Goal: Transaction & Acquisition: Book appointment/travel/reservation

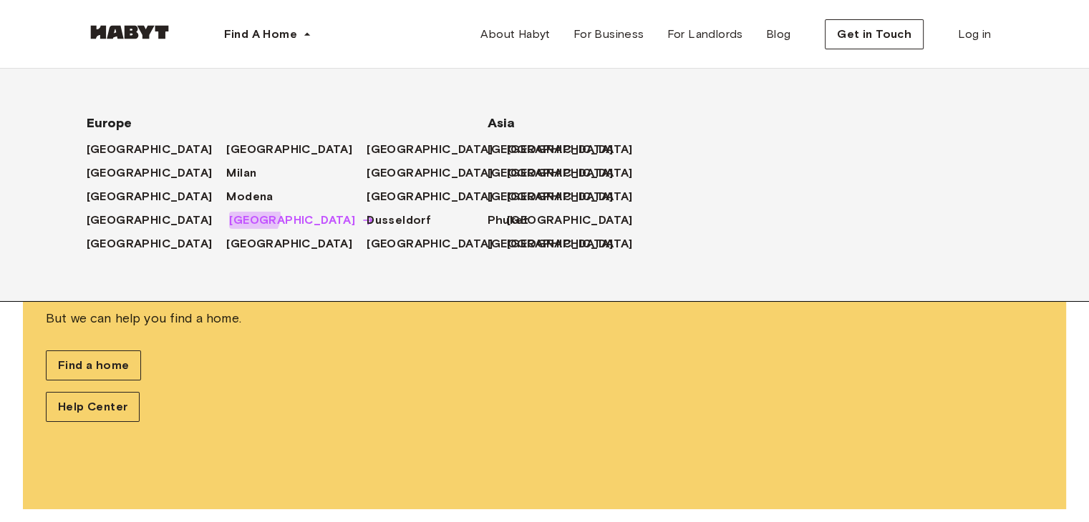
click at [229, 218] on span "[GEOGRAPHIC_DATA]" at bounding box center [292, 220] width 126 height 17
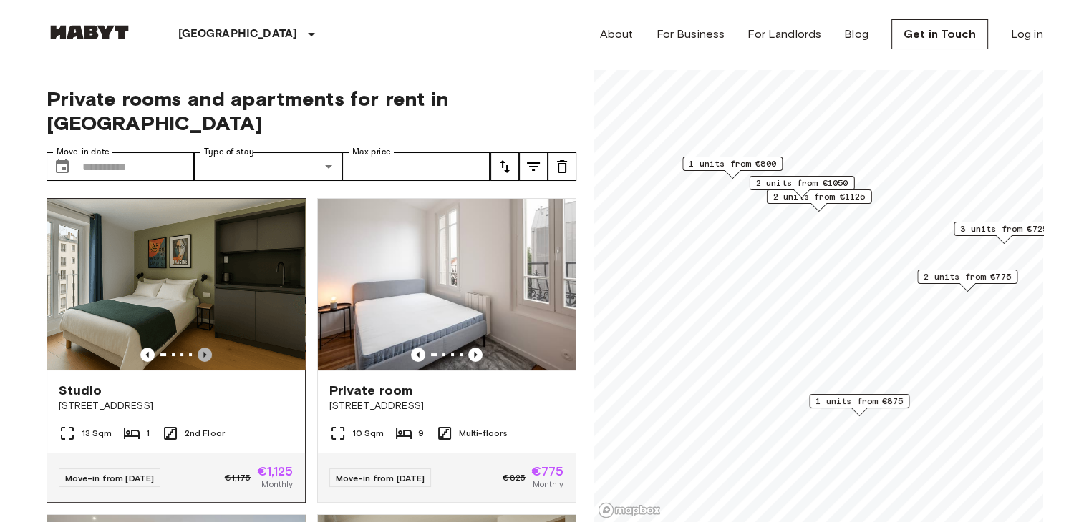
click at [207, 348] on icon "Previous image" at bounding box center [205, 355] width 14 height 14
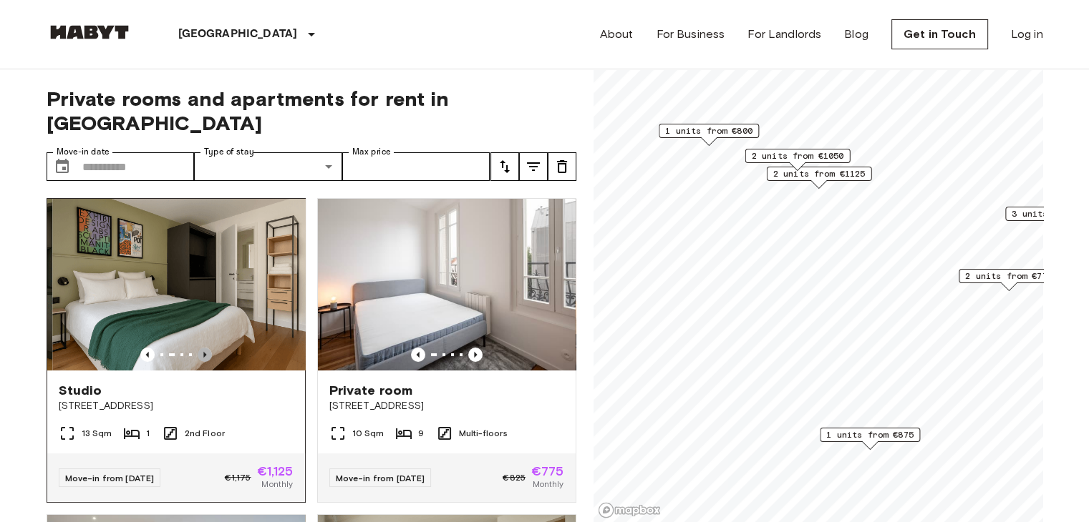
click at [207, 348] on icon "Previous image" at bounding box center [205, 355] width 14 height 14
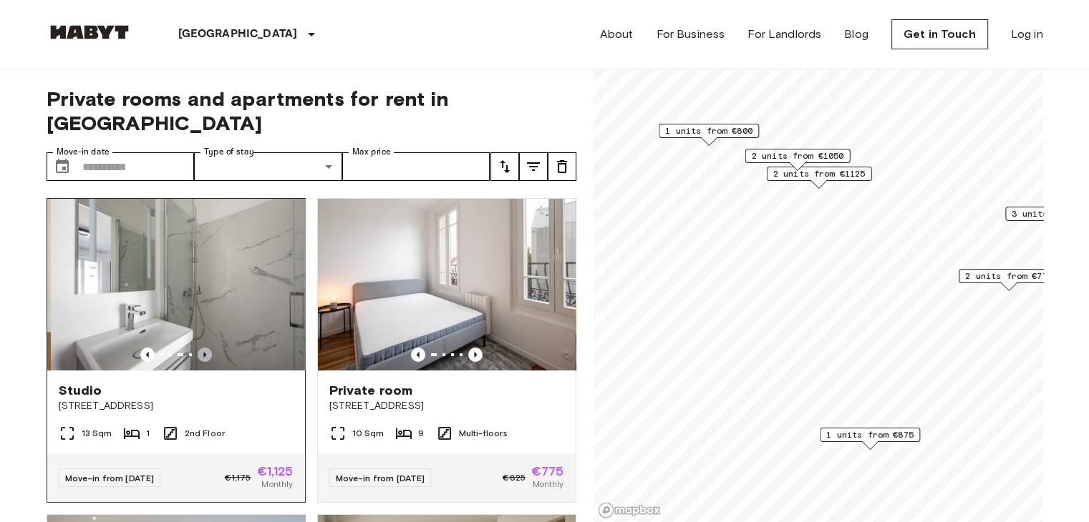
click at [207, 348] on icon "Previous image" at bounding box center [205, 355] width 14 height 14
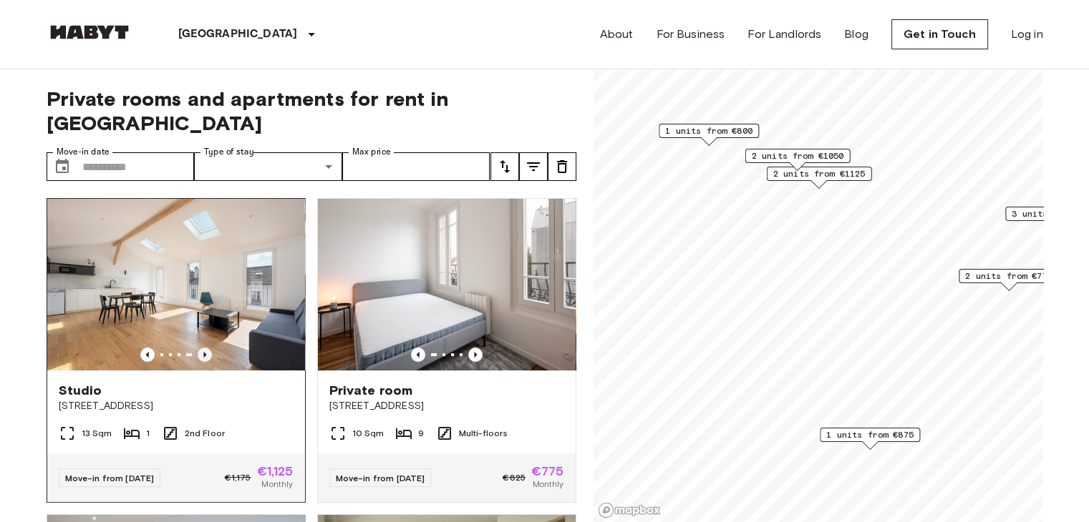
scroll to position [3, 0]
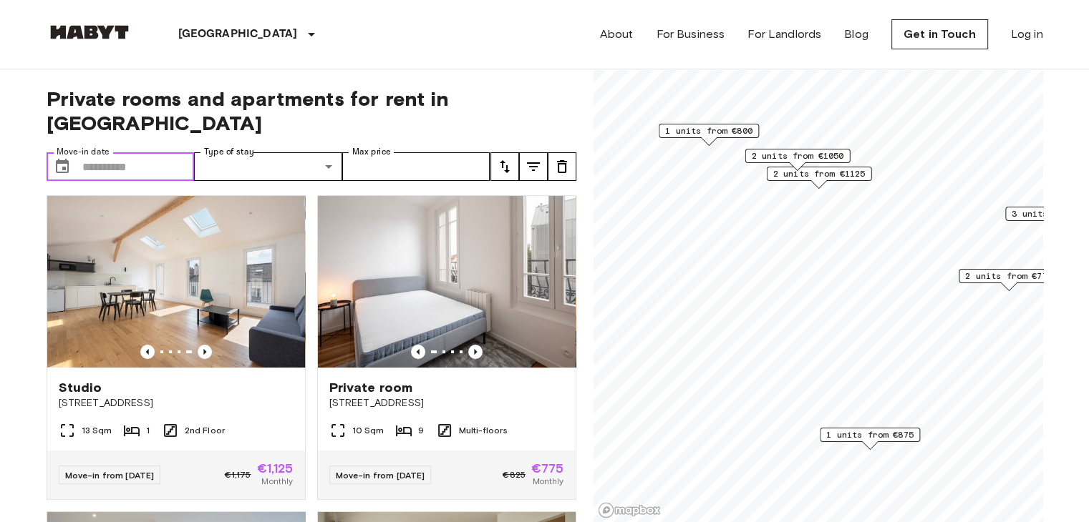
click at [160, 152] on input "Move-in date" at bounding box center [138, 166] width 112 height 29
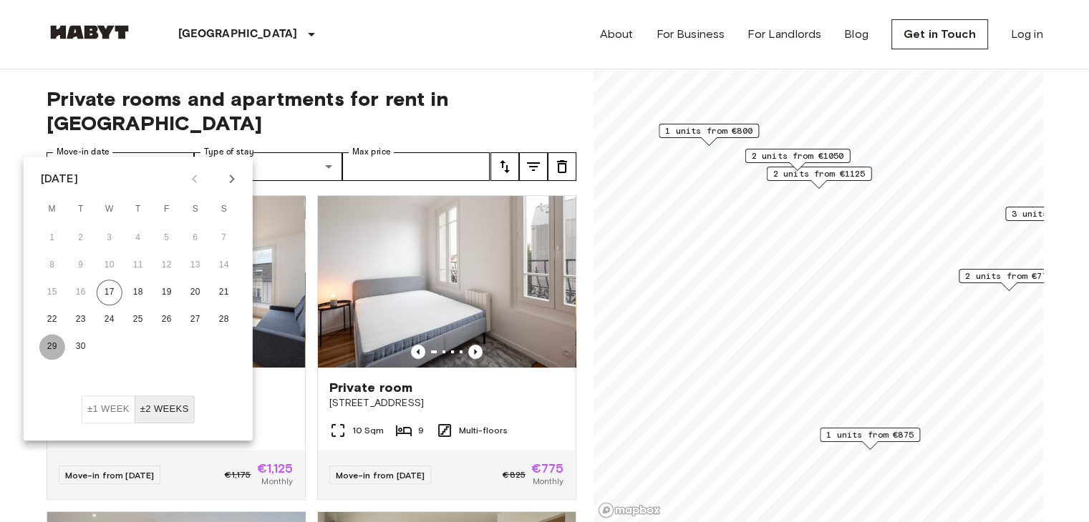
click at [54, 340] on button "29" at bounding box center [52, 347] width 26 height 26
type input "**********"
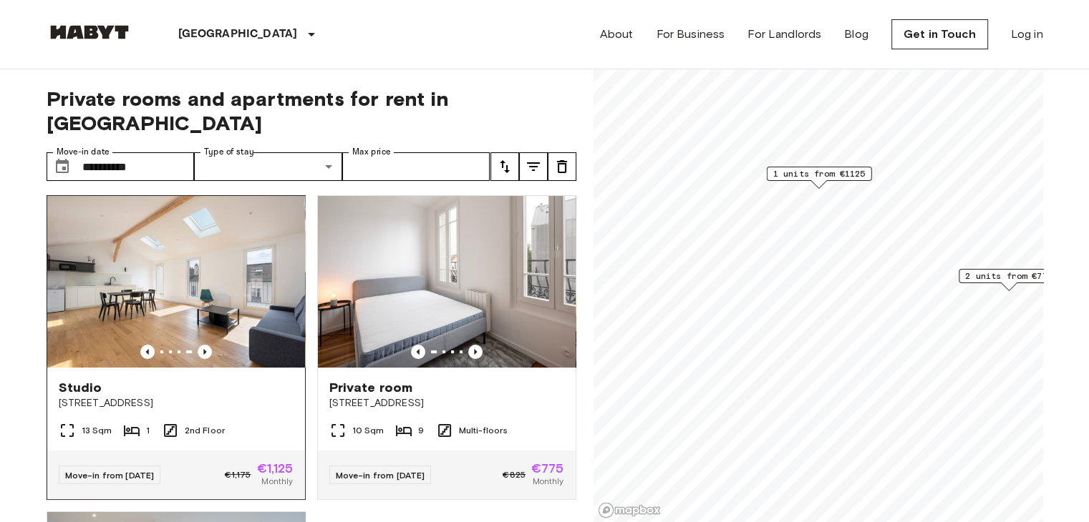
click at [231, 379] on div "Studio" at bounding box center [176, 387] width 235 height 17
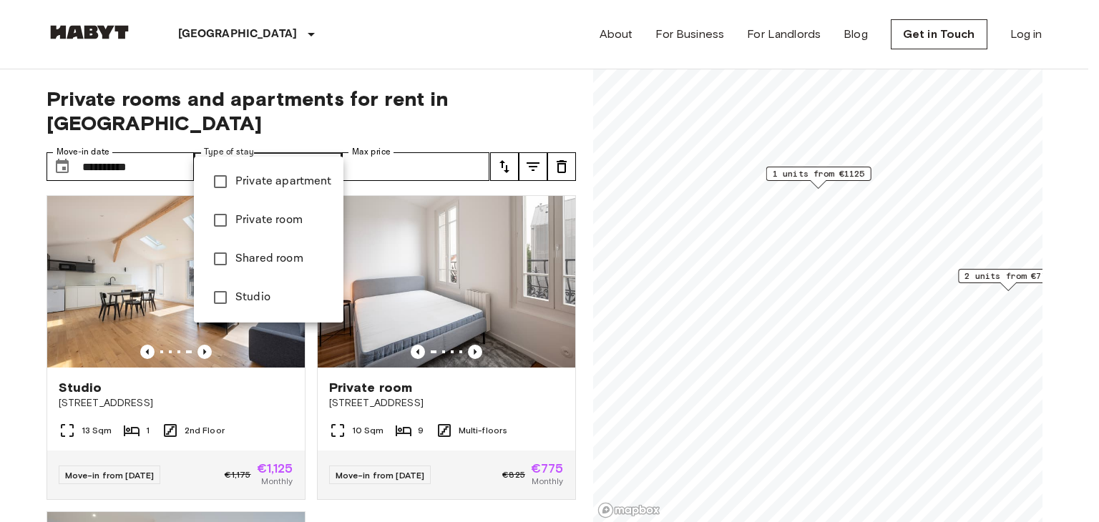
click at [536, 72] on div at bounding box center [549, 261] width 1099 height 522
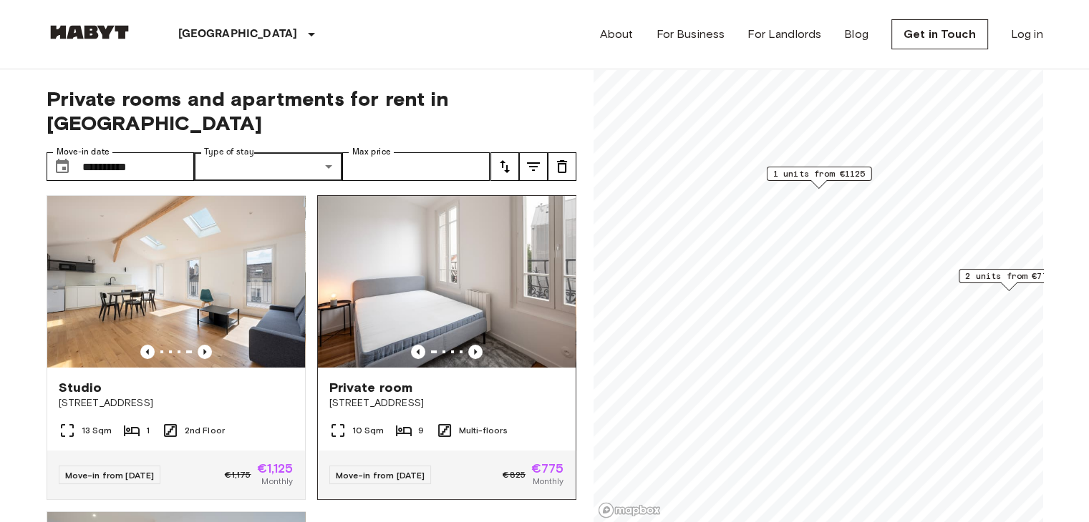
scroll to position [326, 0]
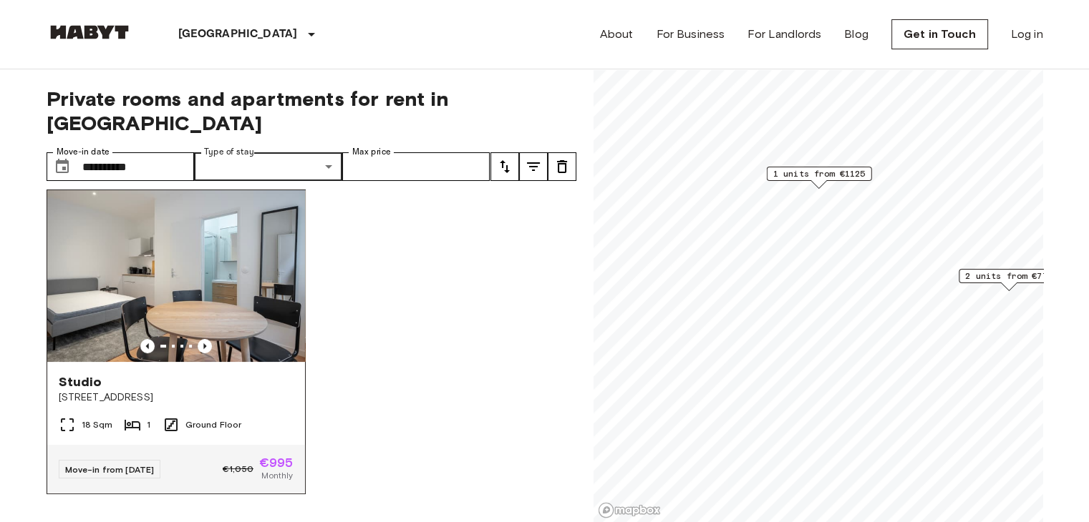
click at [268, 261] on img at bounding box center [176, 276] width 258 height 172
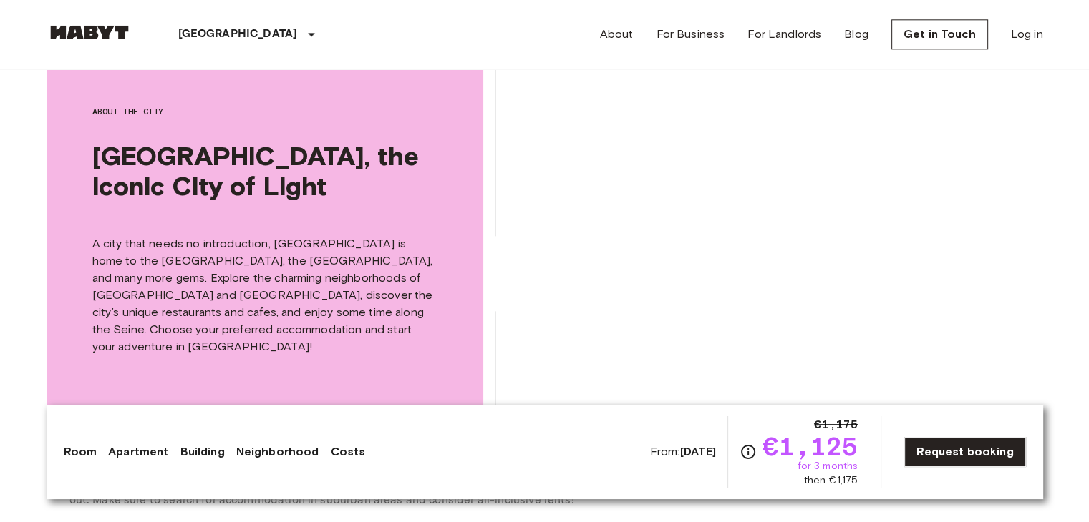
scroll to position [1403, 0]
